Goal: Find specific page/section: Find specific page/section

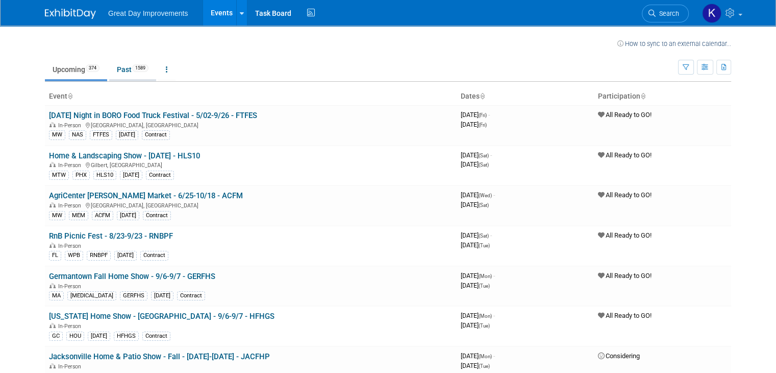
click at [116, 72] on link "Past 1589" at bounding box center [132, 69] width 47 height 19
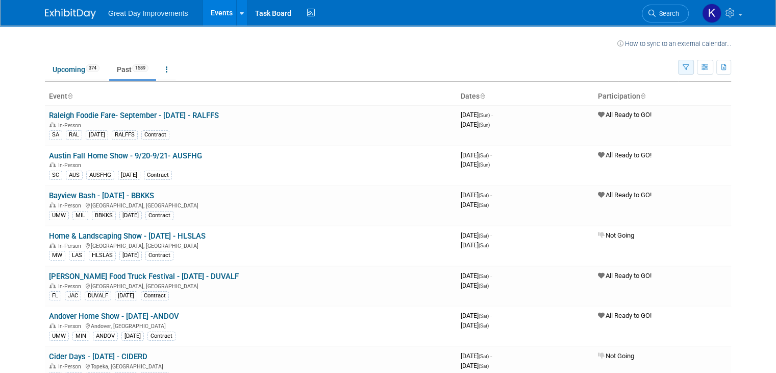
click at [693, 73] on button "button" at bounding box center [686, 67] width 16 height 15
click at [689, 68] on icon "button" at bounding box center [686, 67] width 7 height 7
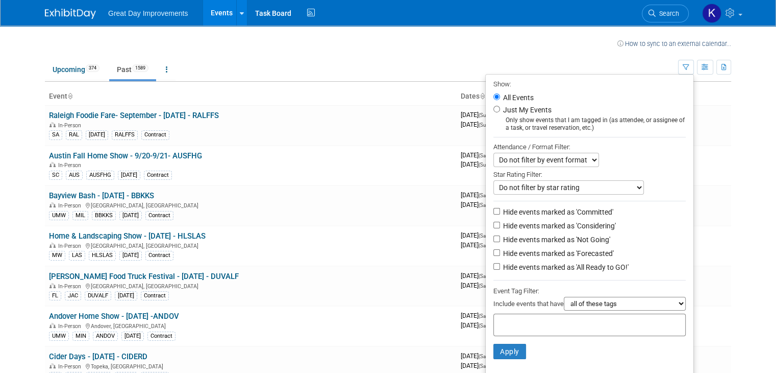
click at [535, 321] on input "text" at bounding box center [539, 323] width 82 height 10
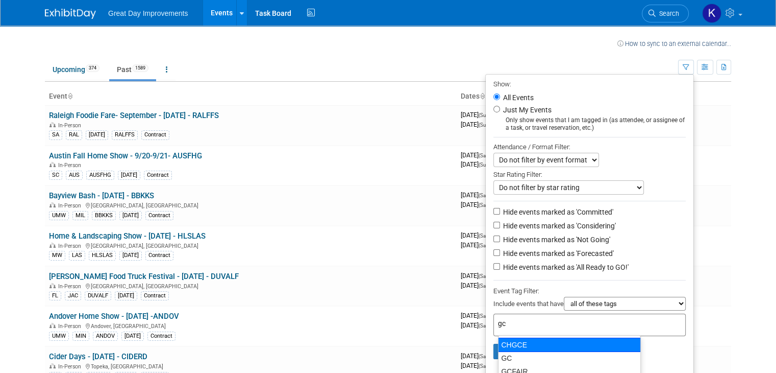
type input "gc"
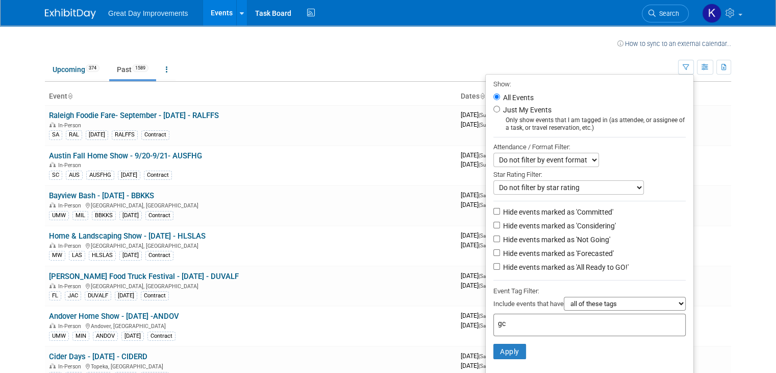
click at [660, 352] on li "Apply Clear Filters" at bounding box center [590, 351] width 208 height 31
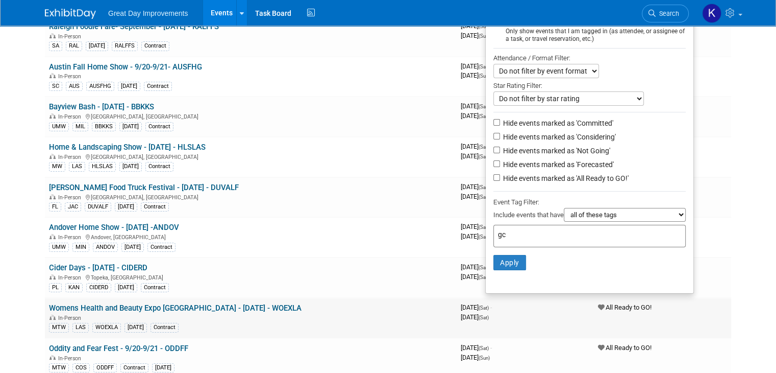
scroll to position [102, 0]
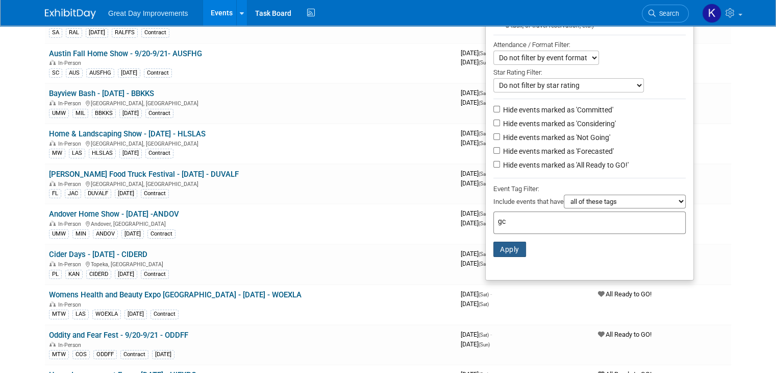
click at [525, 254] on button "Apply" at bounding box center [509, 248] width 33 height 15
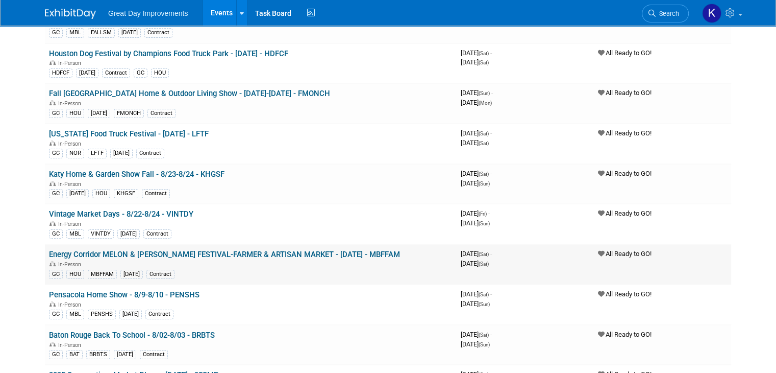
scroll to position [153, 0]
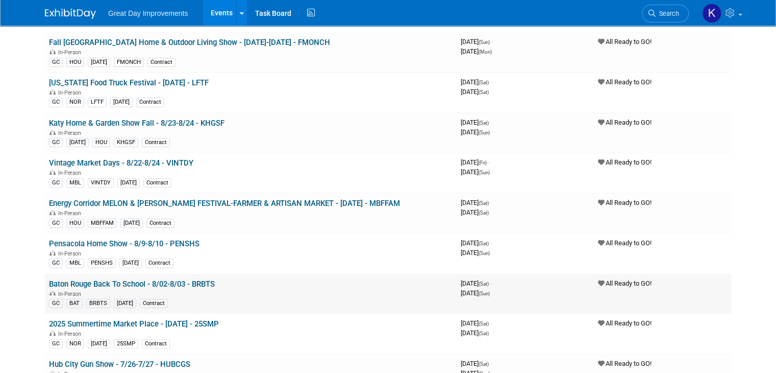
click at [173, 297] on div "GC BAT BRBTS [DATE] Contract" at bounding box center [251, 302] width 404 height 11
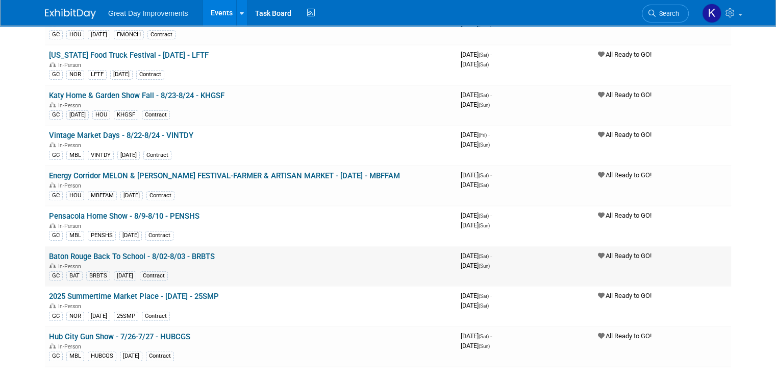
scroll to position [204, 0]
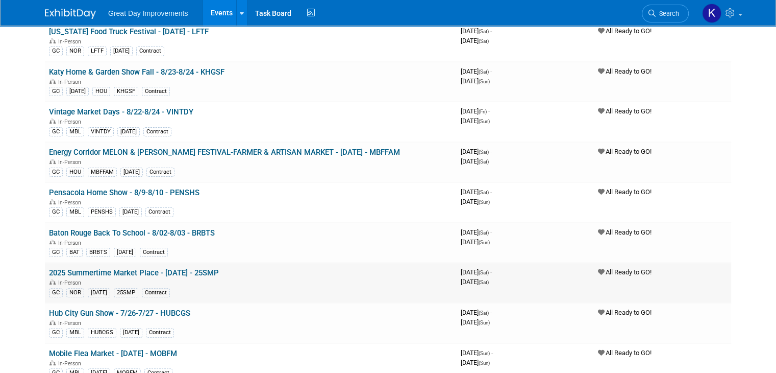
click at [239, 286] on div "GC NOR [DATE] 25SMP Contract" at bounding box center [251, 291] width 404 height 11
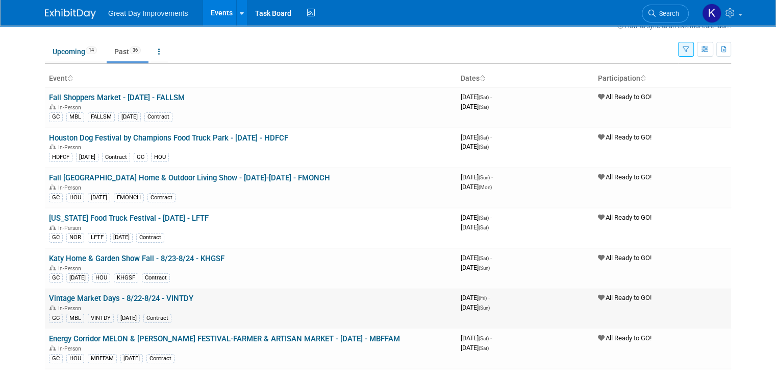
scroll to position [0, 0]
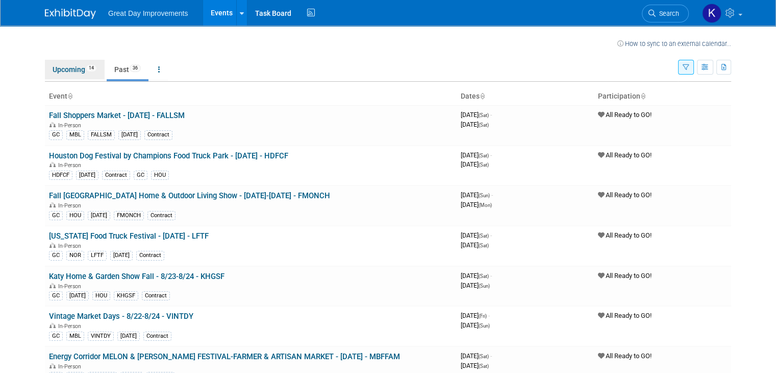
click at [73, 72] on link "Upcoming 14" at bounding box center [75, 69] width 60 height 19
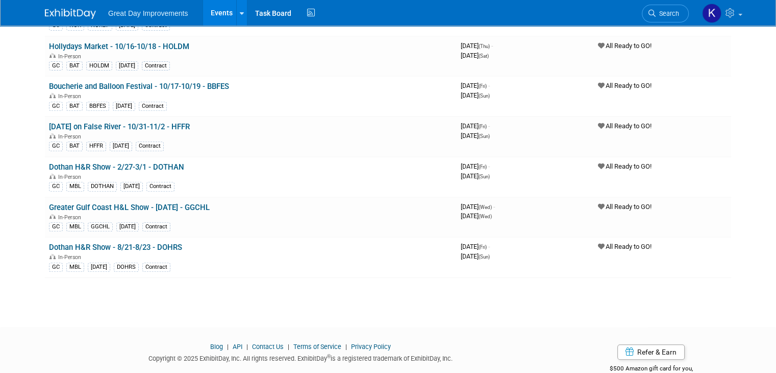
scroll to position [408, 0]
